Goal: Task Accomplishment & Management: Use online tool/utility

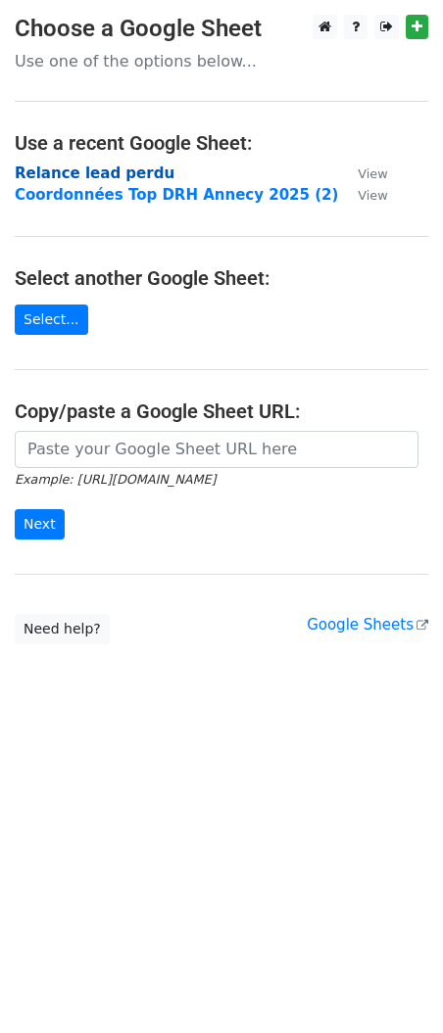
click at [86, 171] on strong "Relance lead perdu" at bounding box center [95, 174] width 160 height 18
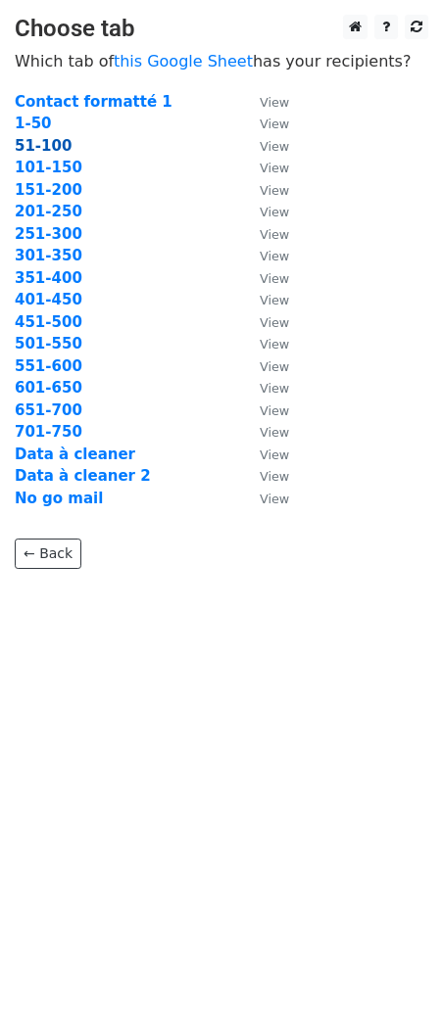
click at [43, 142] on strong "51-100" at bounding box center [43, 146] width 57 height 18
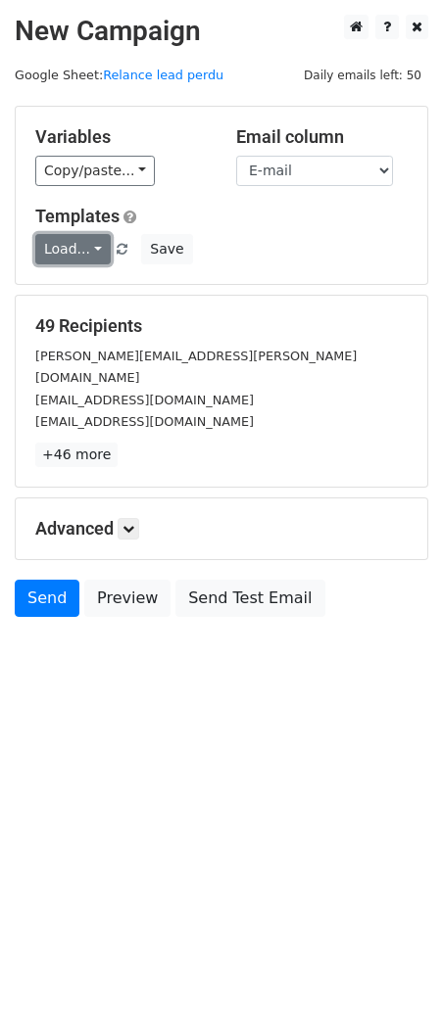
click at [66, 244] on link "Load..." at bounding box center [72, 249] width 75 height 30
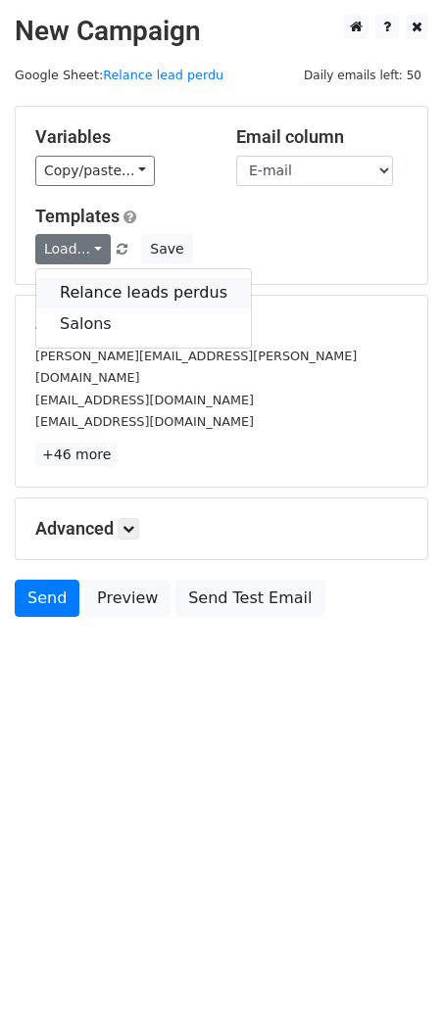
click at [87, 296] on link "Relance leads perdus" at bounding box center [143, 292] width 214 height 31
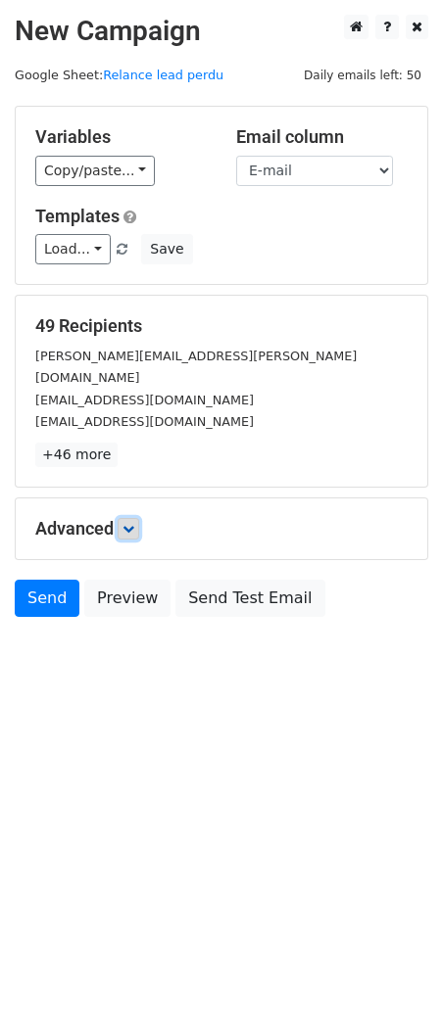
click at [122, 518] on link at bounding box center [129, 529] width 22 height 22
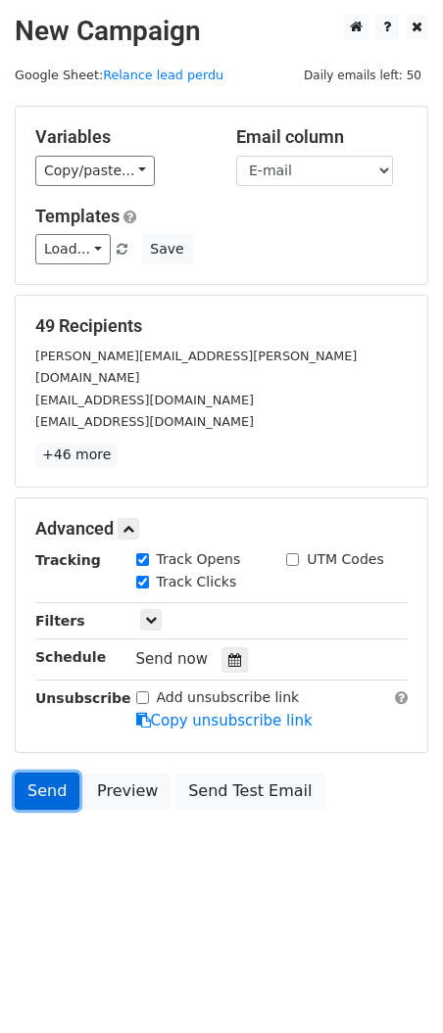
click at [33, 773] on link "Send" at bounding box center [47, 791] width 65 height 37
